Goal: Information Seeking & Learning: Learn about a topic

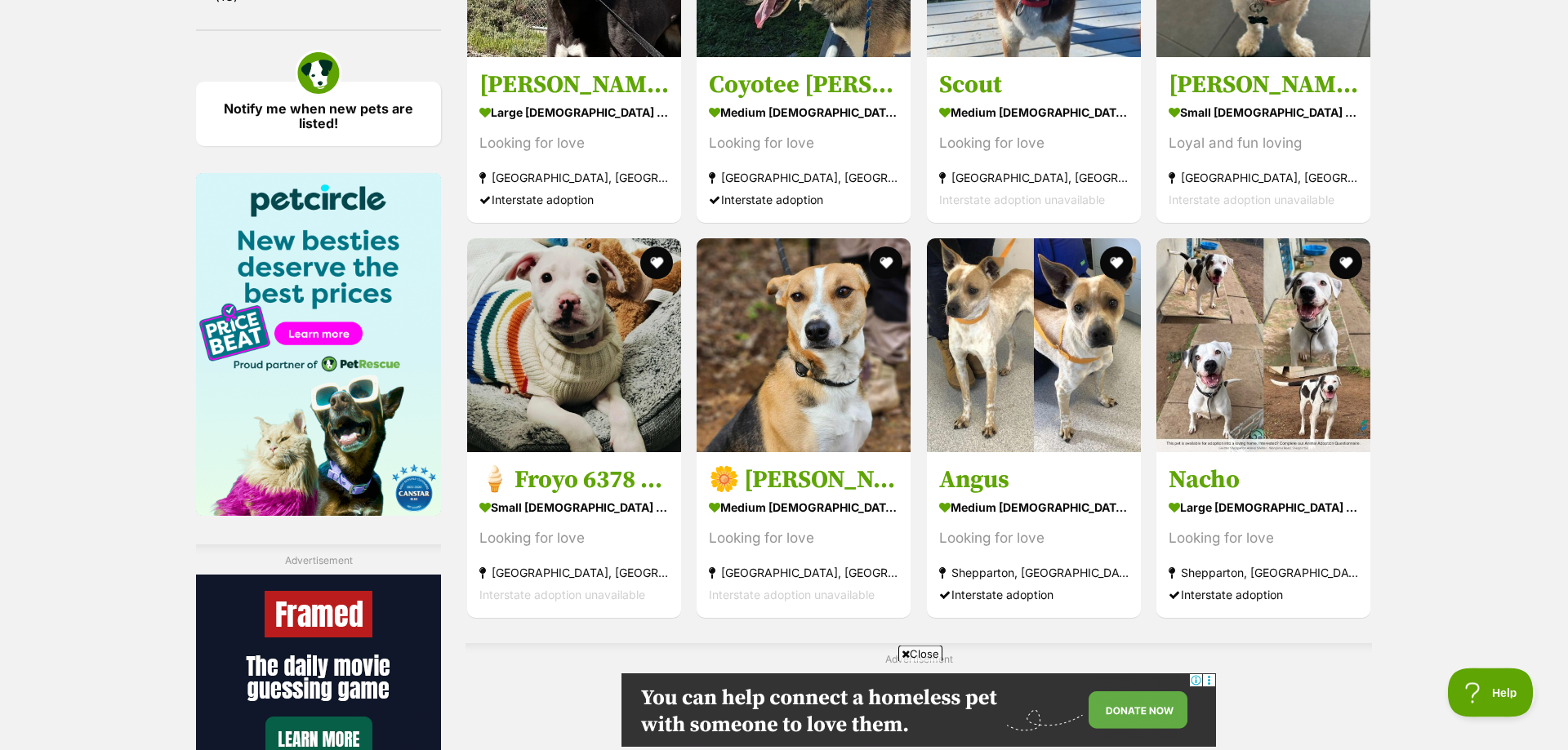
scroll to position [2328, 0]
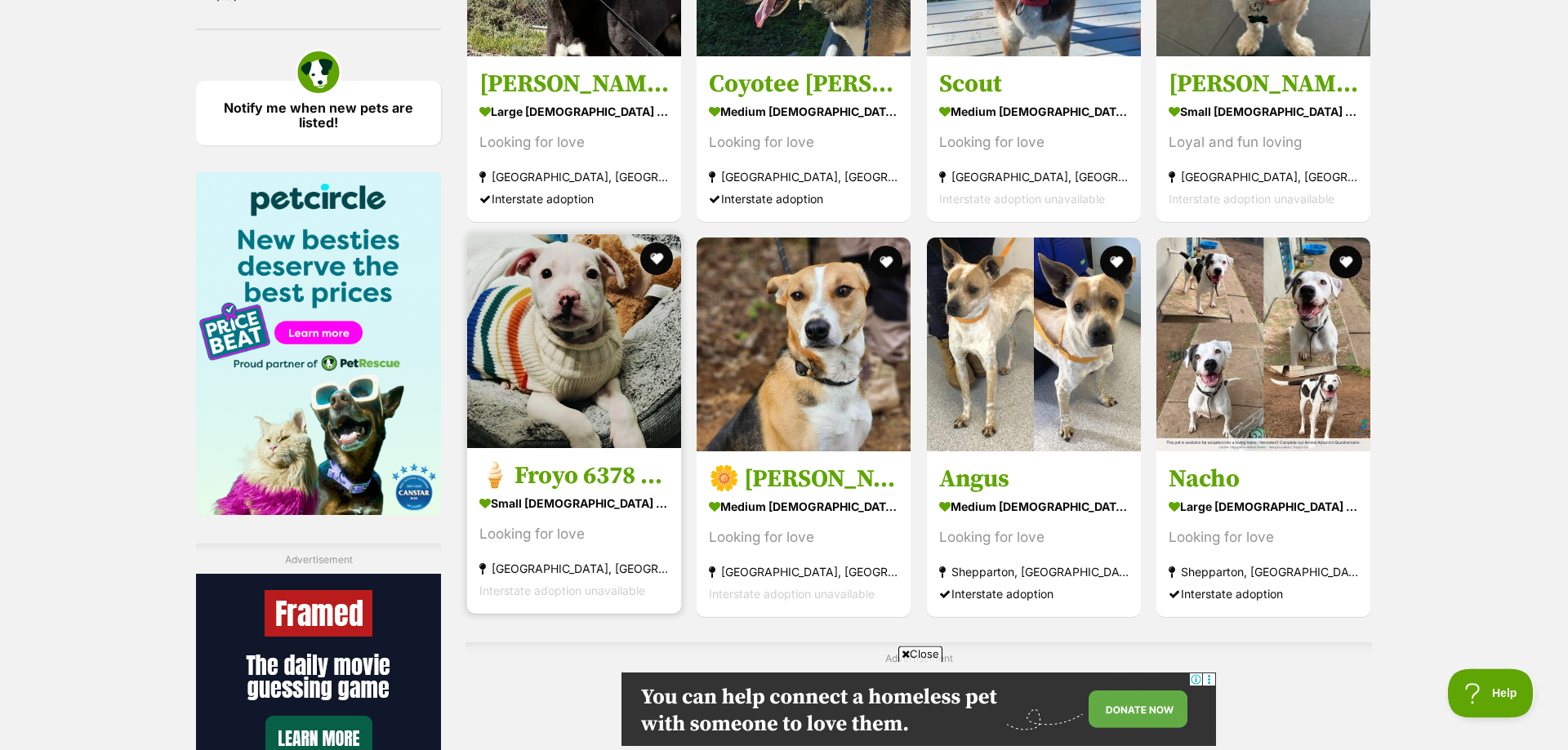
click at [565, 344] on img at bounding box center [574, 341] width 214 height 214
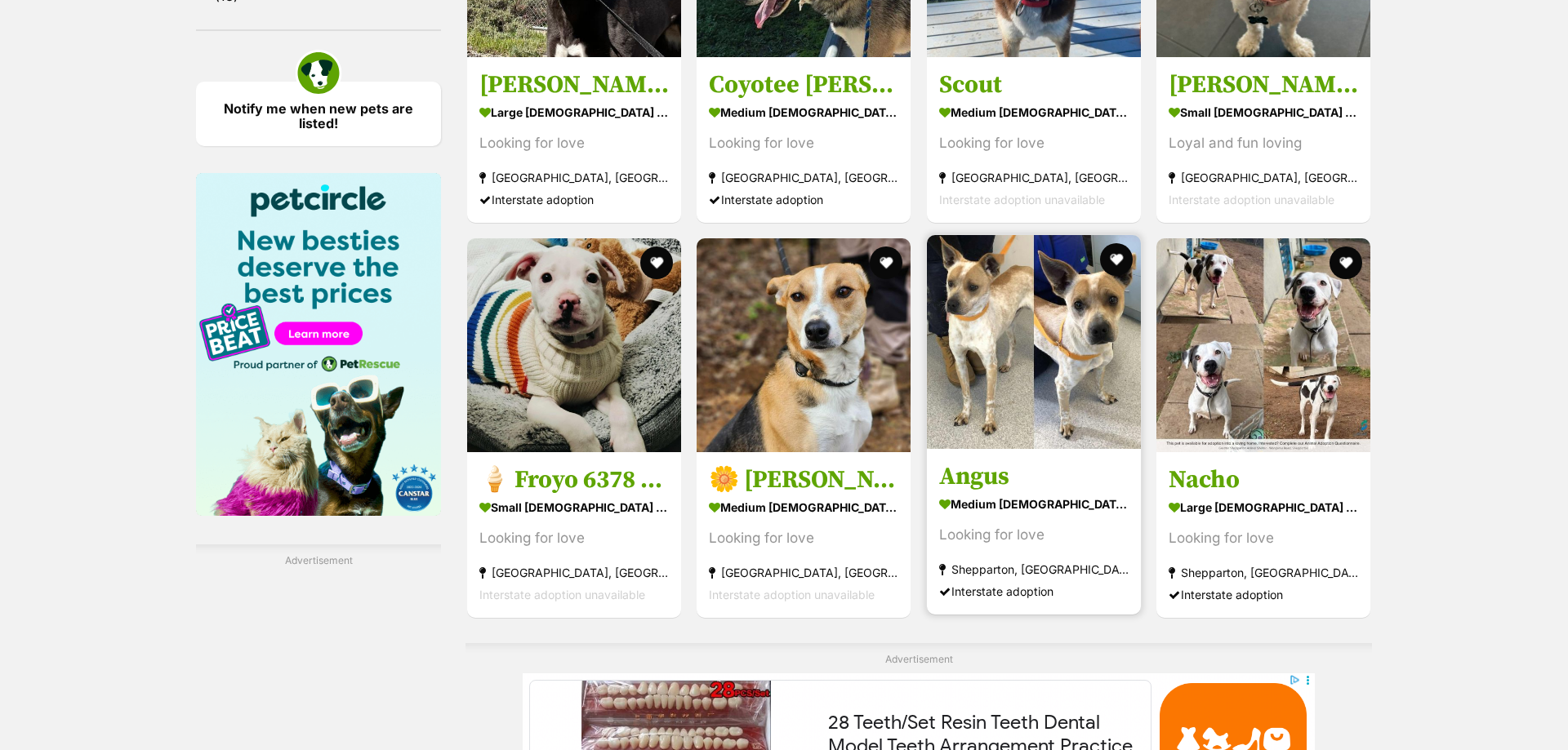
click at [1070, 380] on img at bounding box center [1033, 342] width 214 height 214
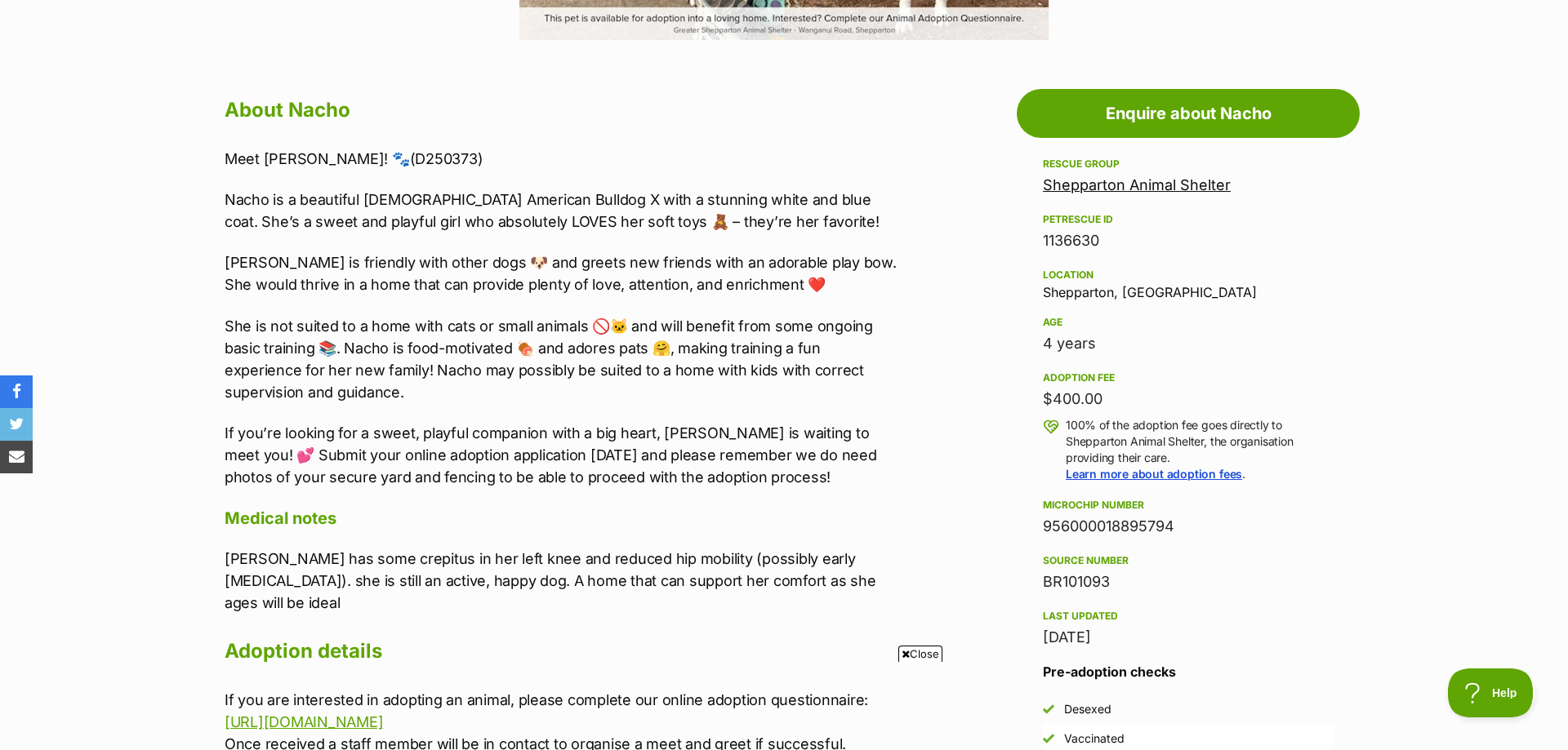
scroll to position [831, 0]
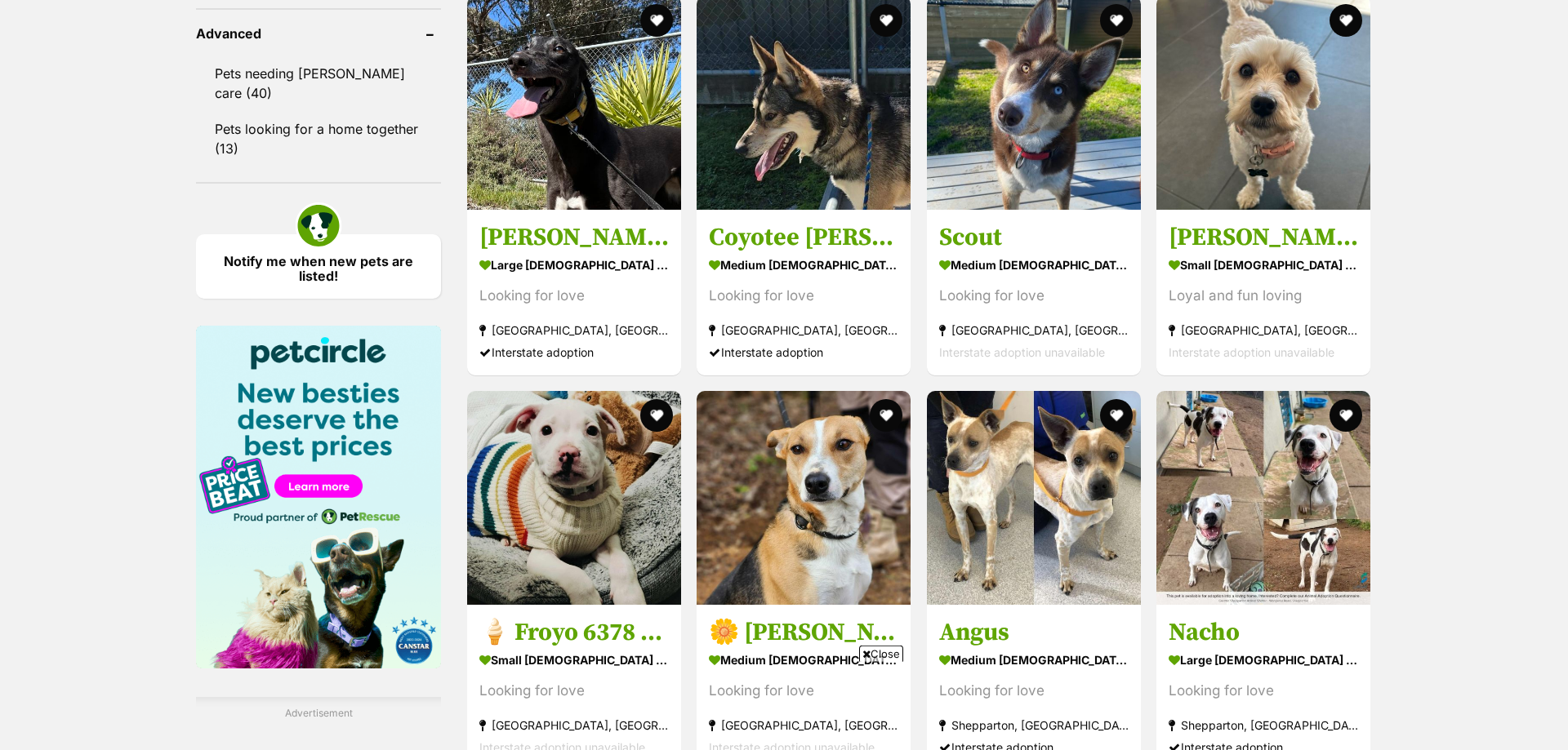
scroll to position [2176, 0]
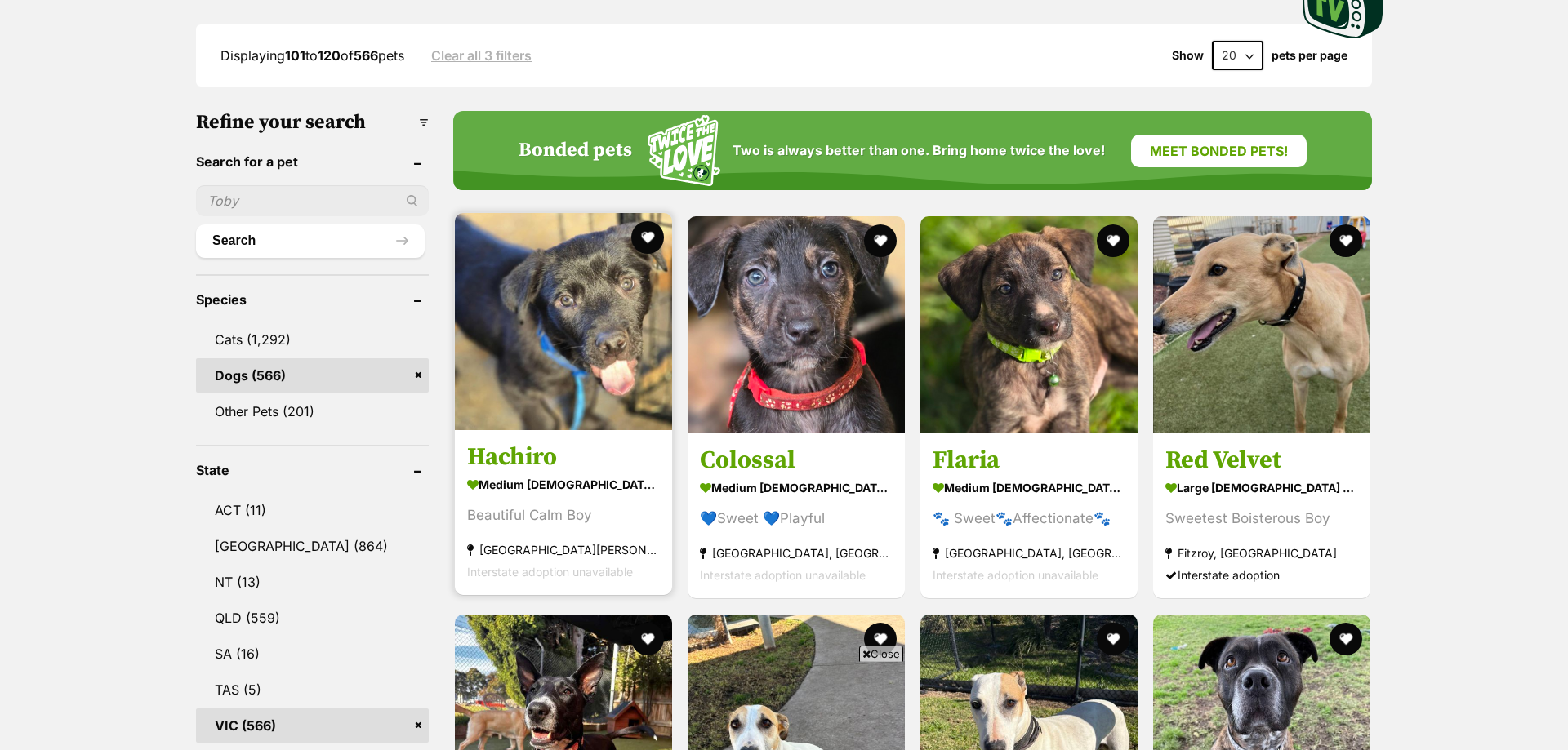
click at [617, 378] on img at bounding box center [564, 322] width 217 height 217
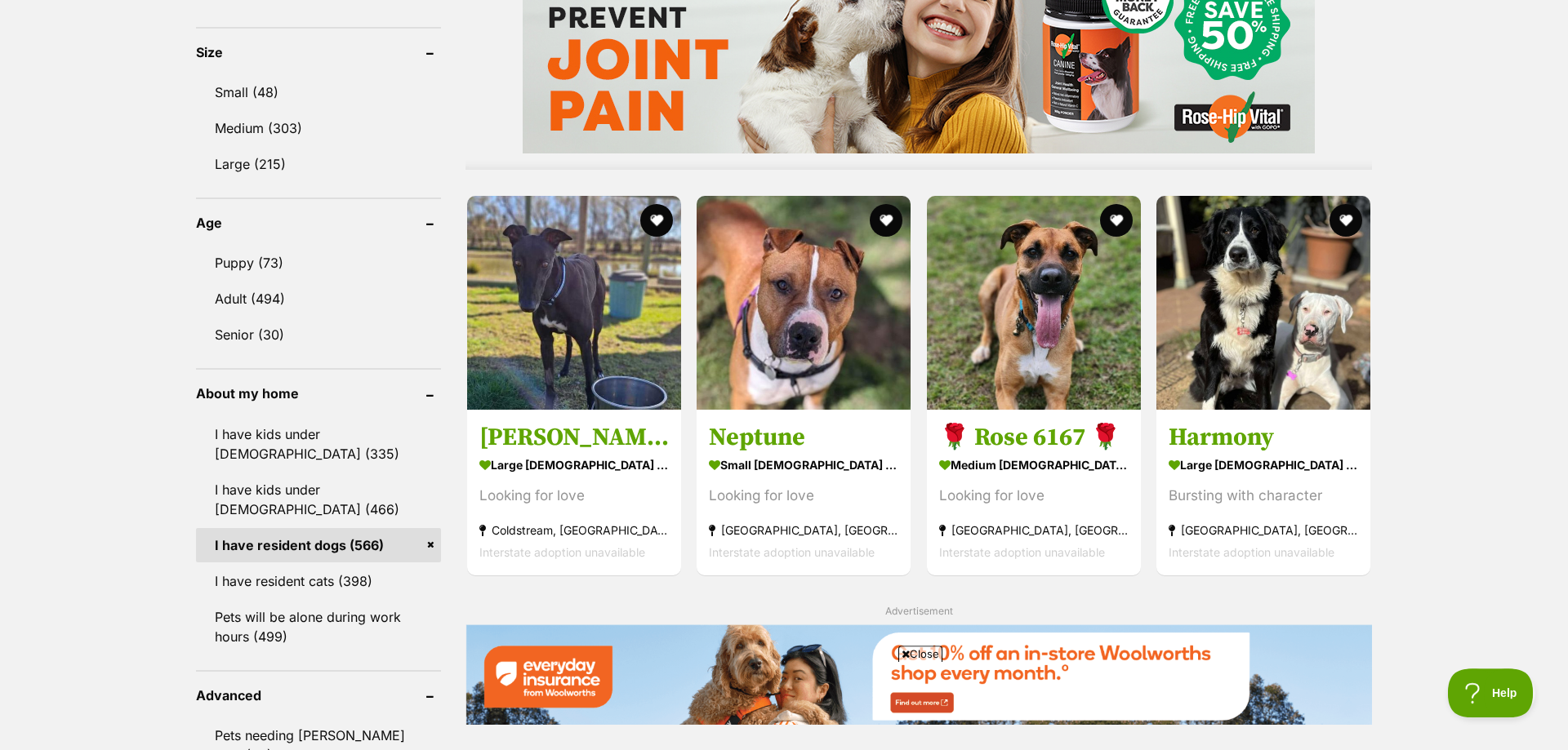
scroll to position [1512, 0]
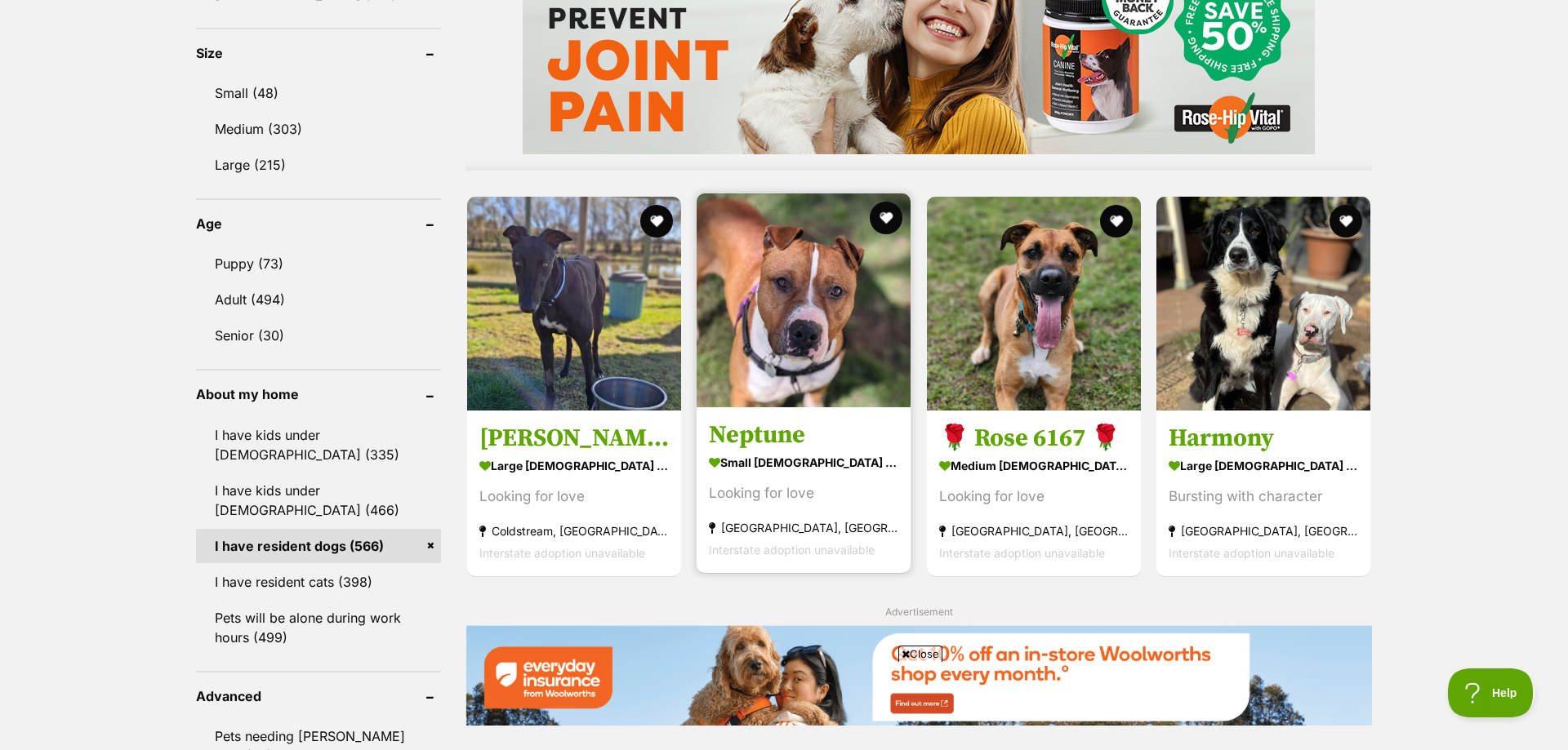
click at [784, 317] on img at bounding box center [803, 300] width 214 height 214
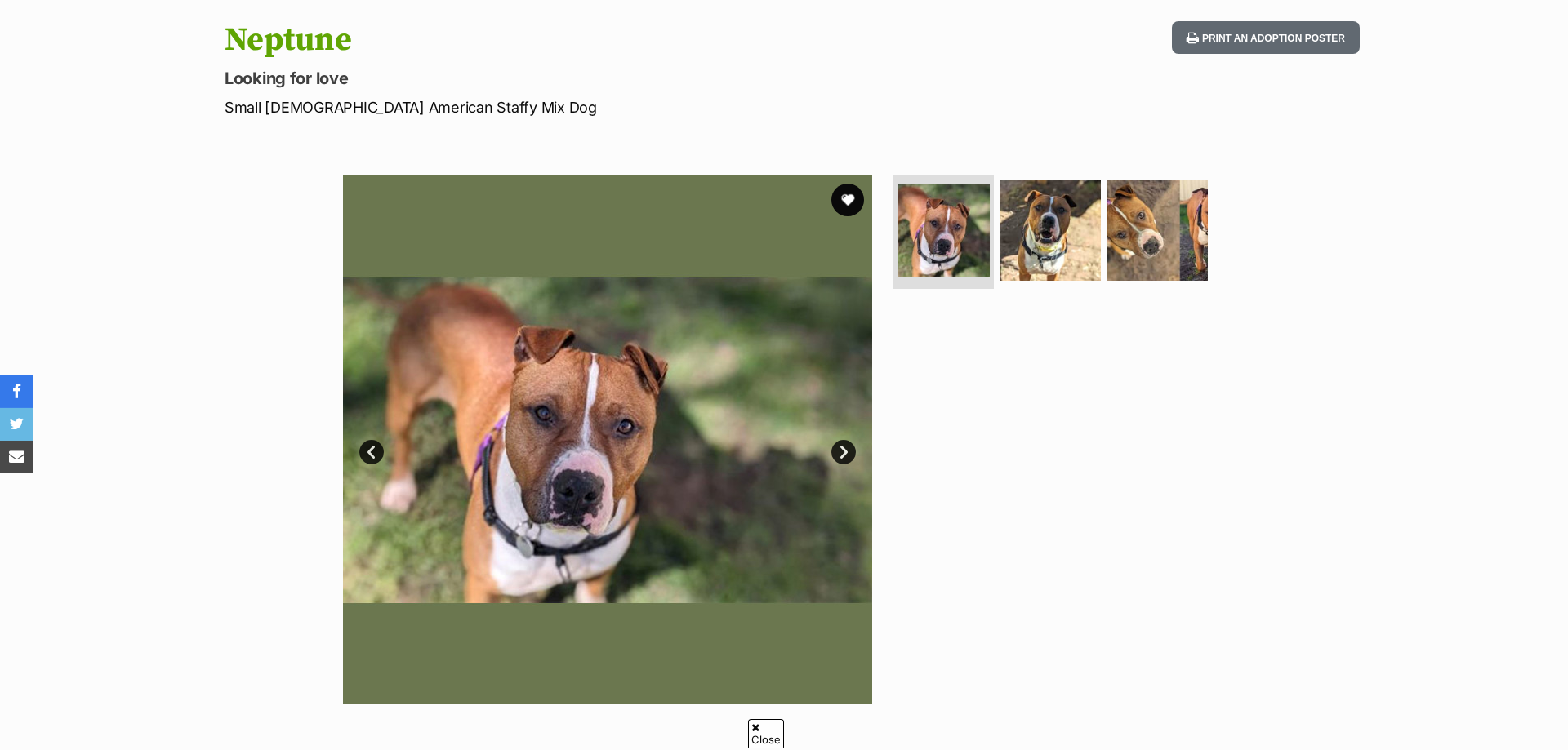
scroll to position [165, 0]
click at [838, 452] on link "Next" at bounding box center [843, 451] width 24 height 24
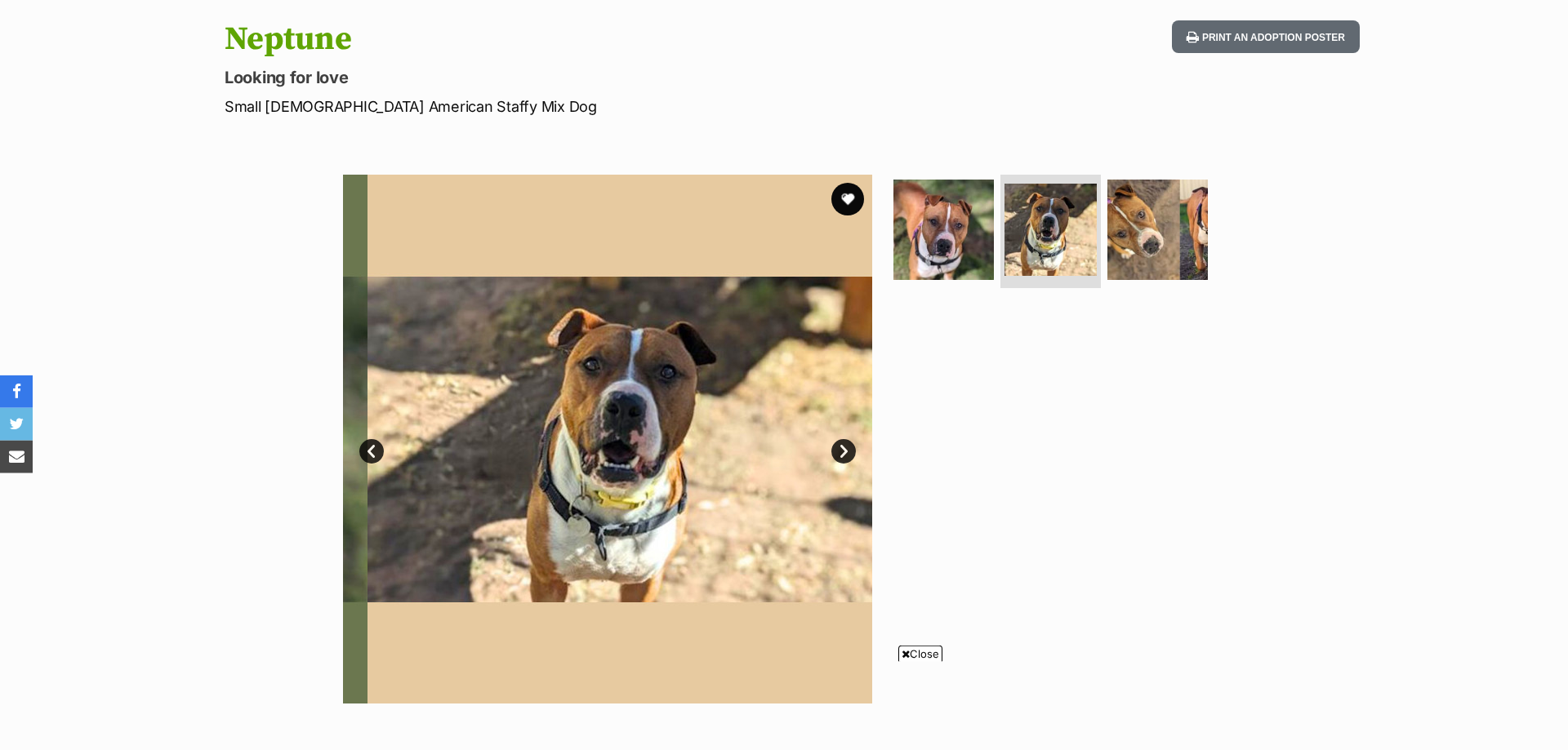
scroll to position [0, 0]
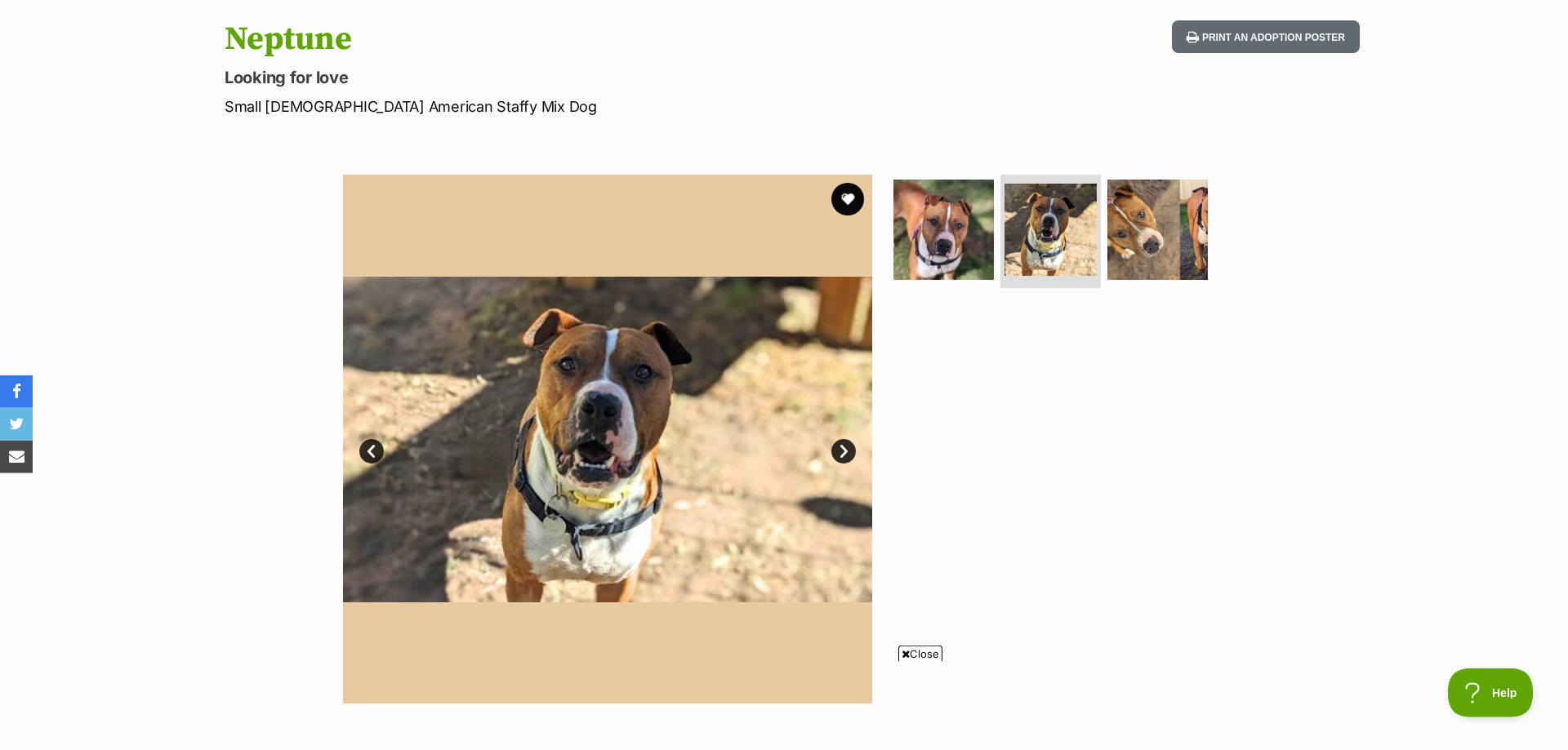
click at [838, 452] on link "Next" at bounding box center [843, 451] width 24 height 24
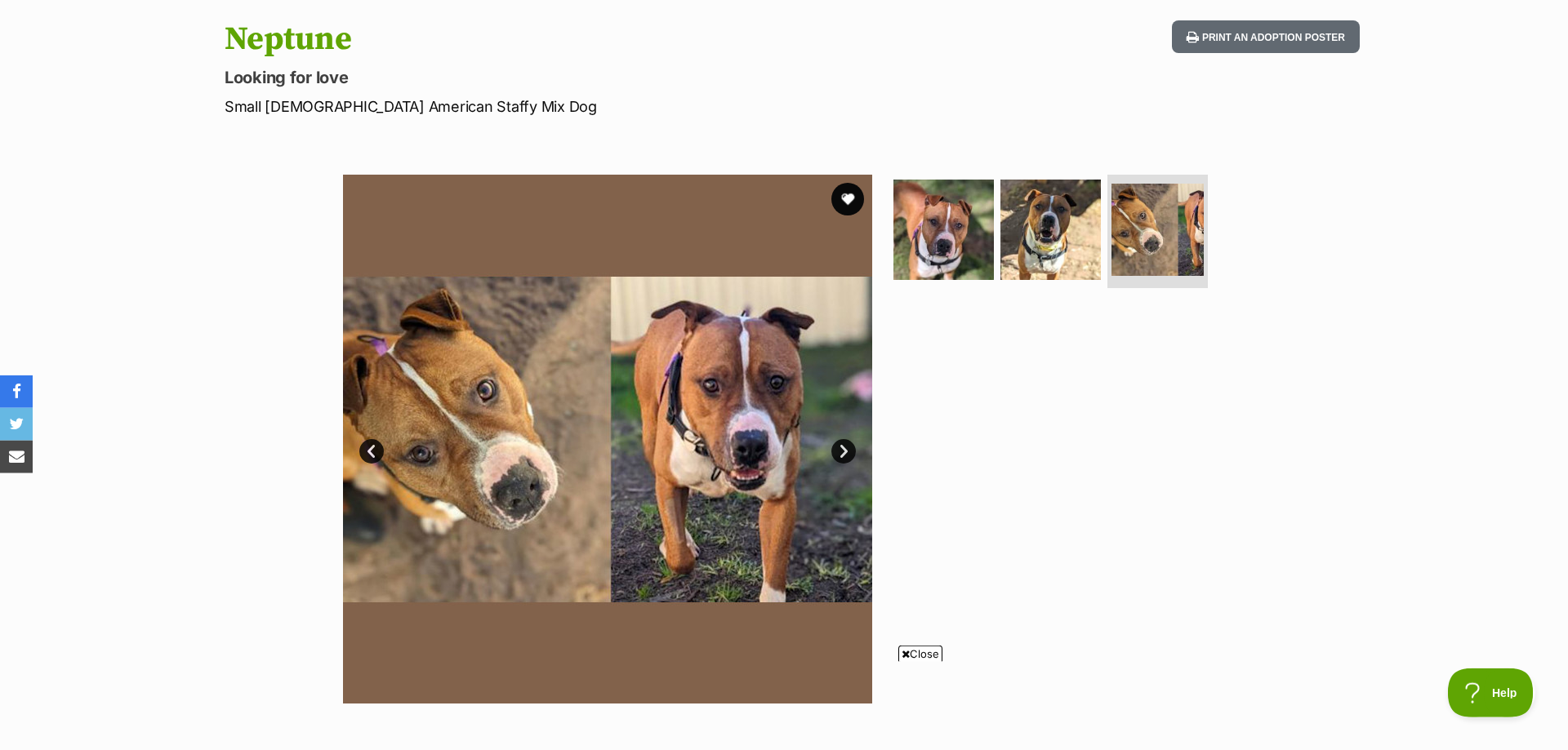
click at [838, 452] on link "Next" at bounding box center [843, 451] width 24 height 24
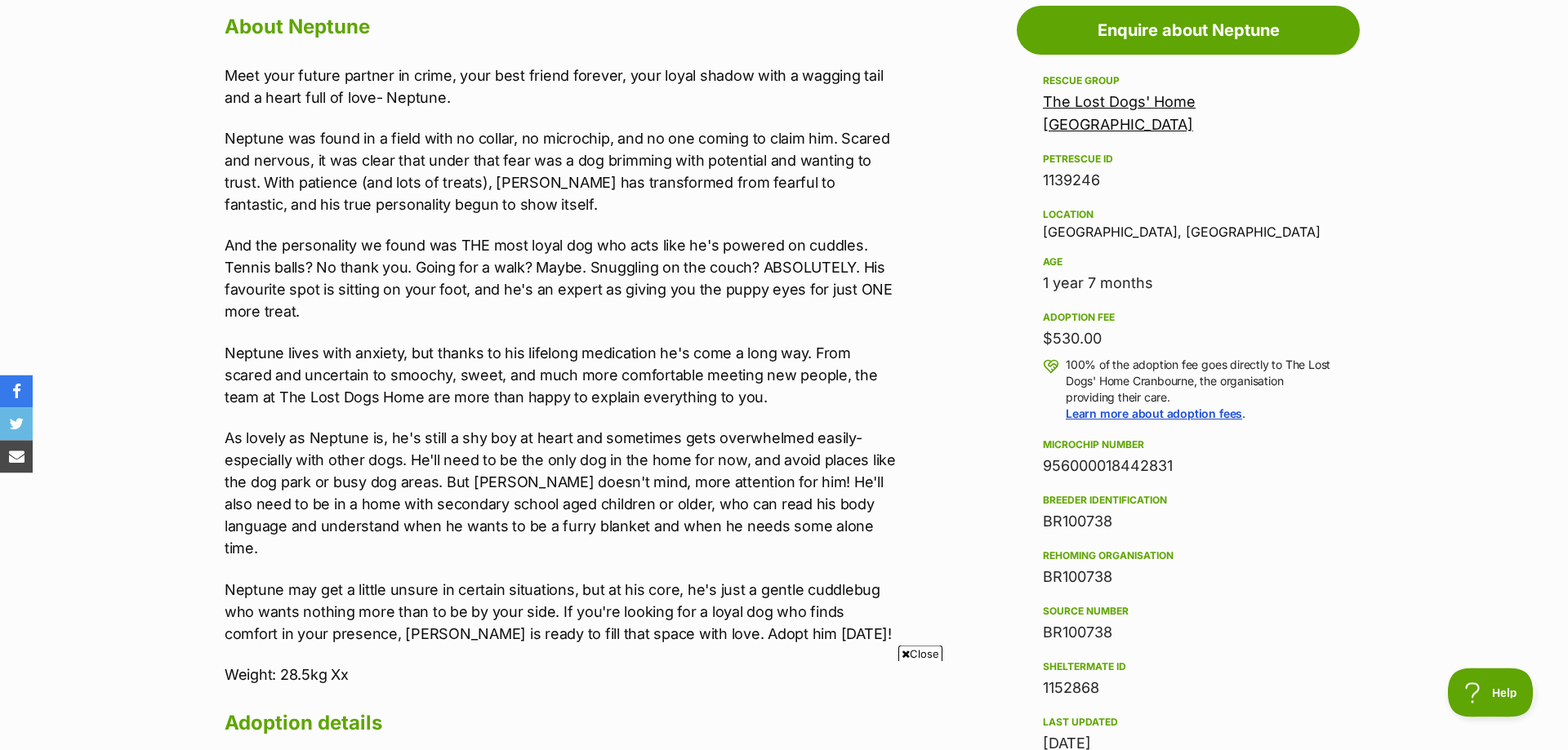
scroll to position [913, 0]
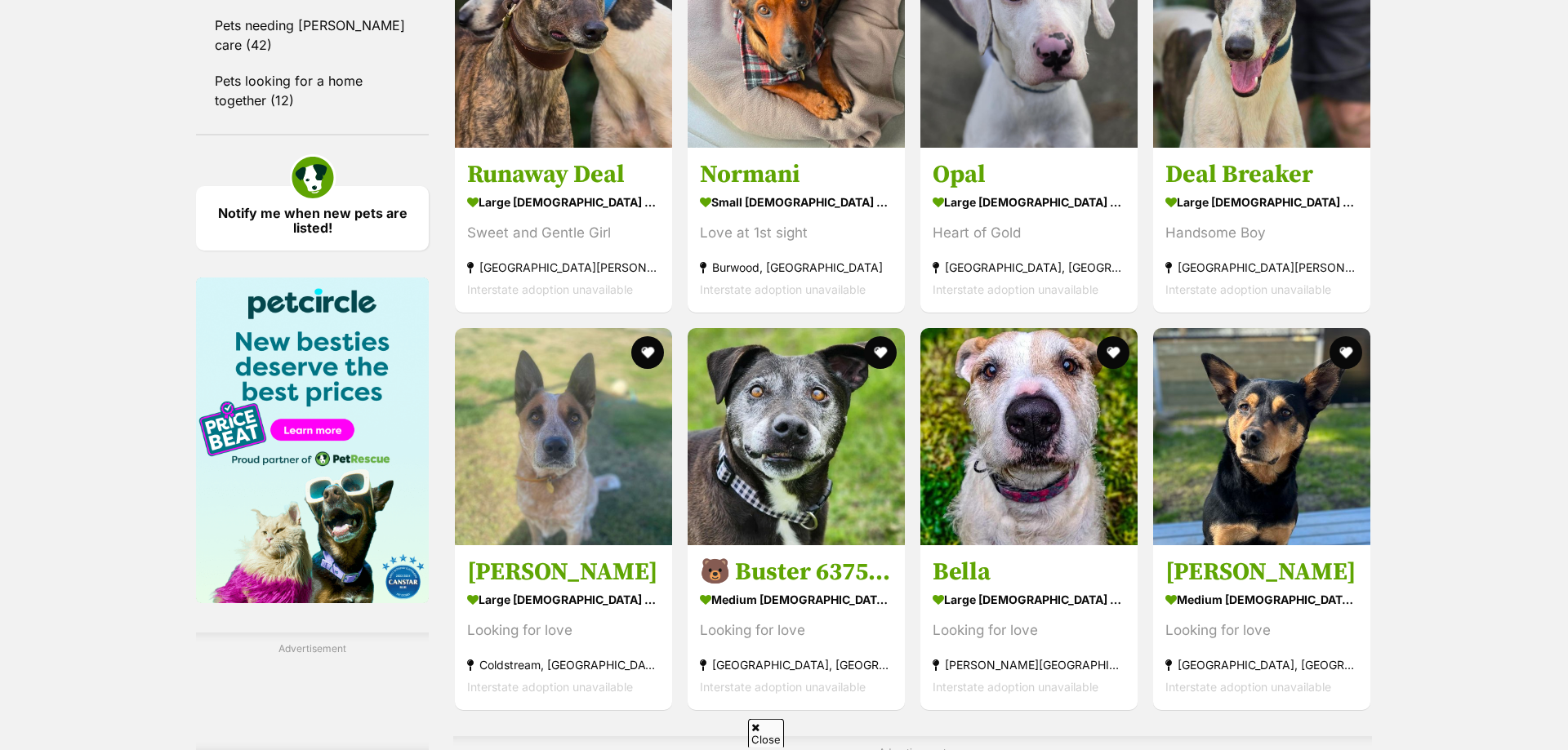
scroll to position [2227, 0]
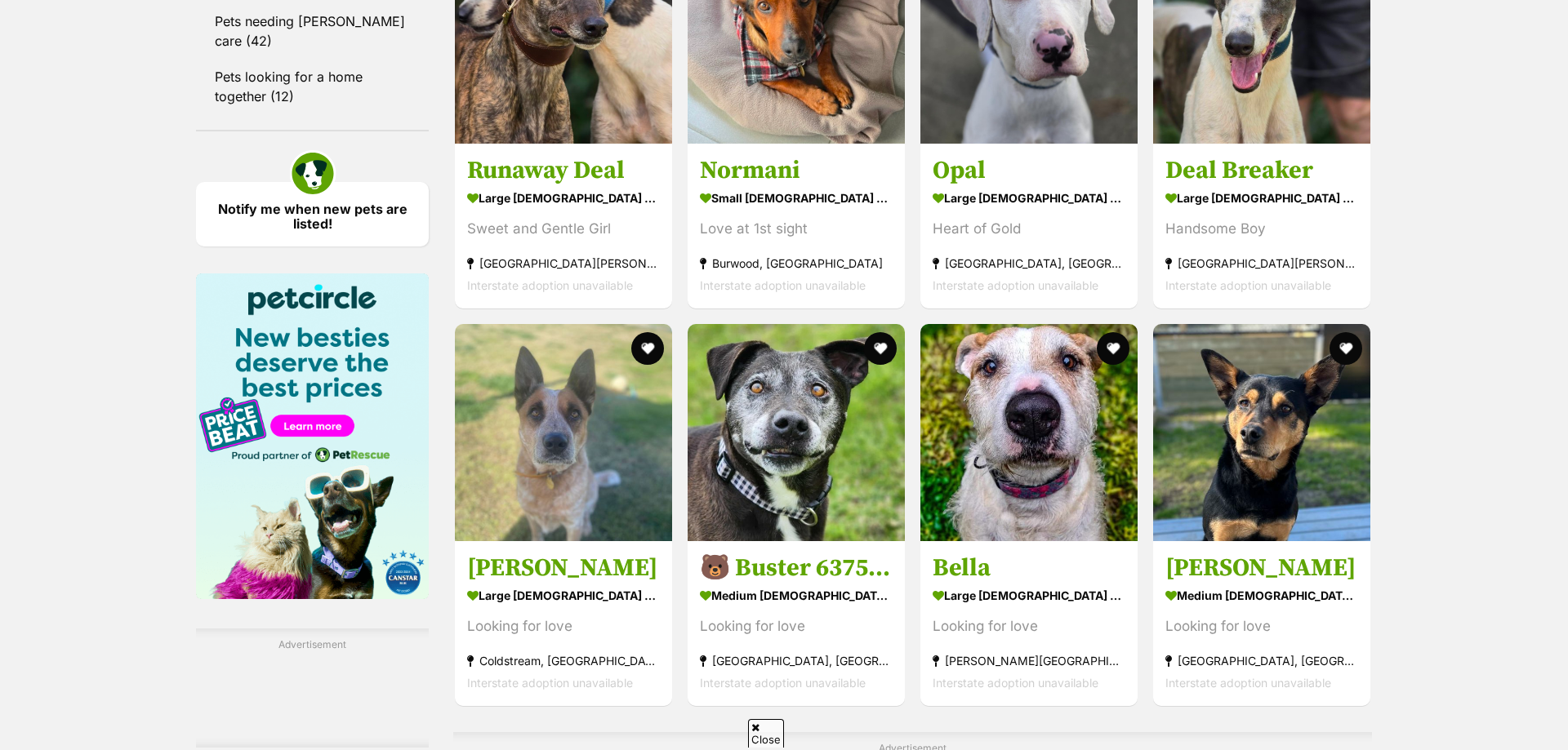
click at [968, 749] on div at bounding box center [912, 763] width 918 height 0
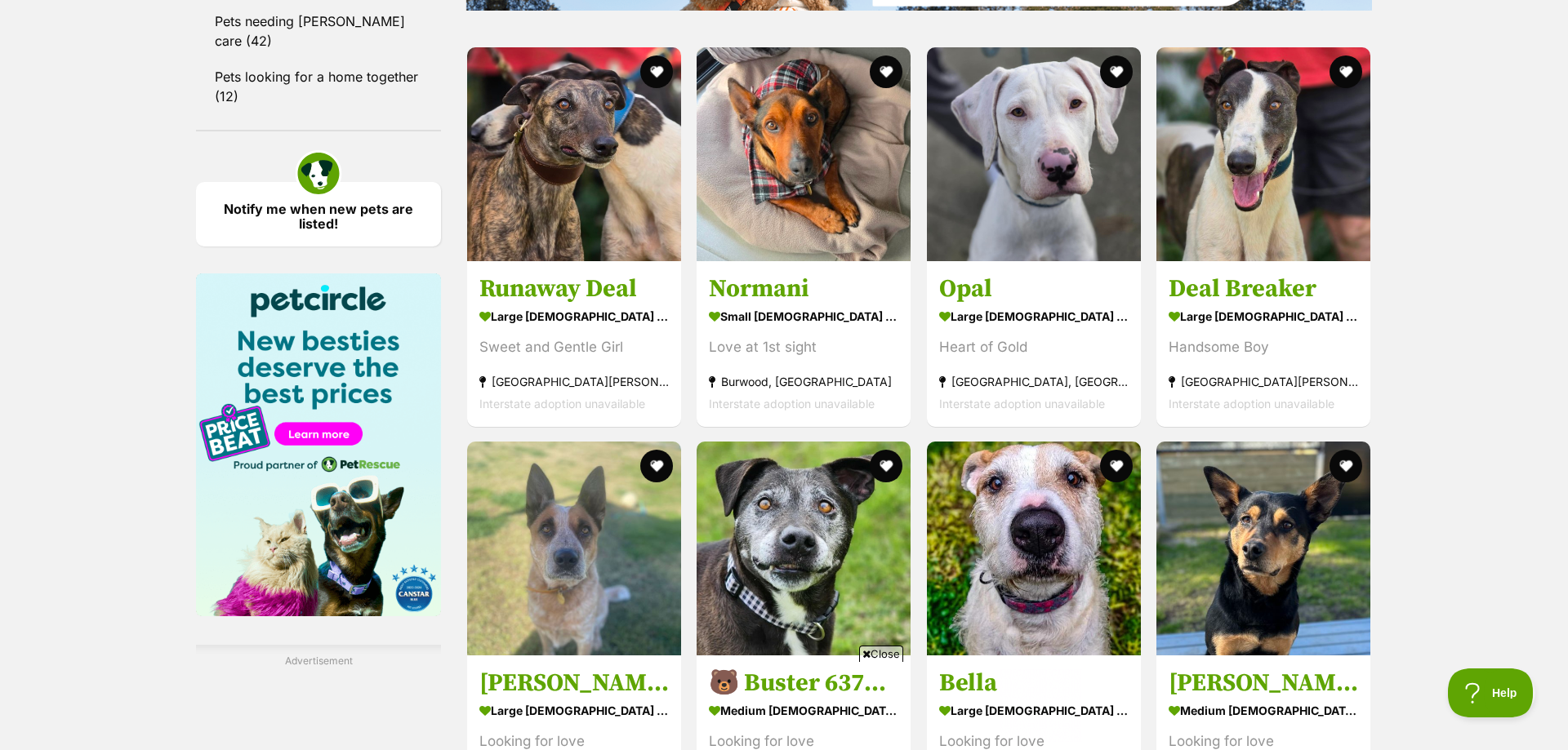
scroll to position [0, 0]
